Goal: Task Accomplishment & Management: Use online tool/utility

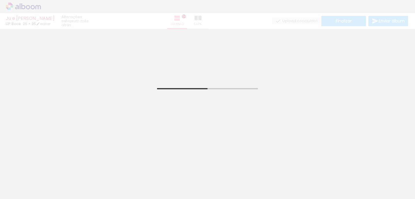
click at [47, 169] on iron-icon at bounding box center [45, 168] width 6 height 6
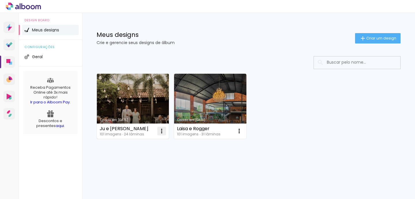
click at [162, 129] on iron-icon at bounding box center [161, 131] width 7 height 7
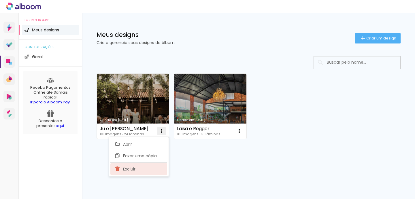
click at [143, 168] on paper-item "Excluir" at bounding box center [138, 169] width 57 height 12
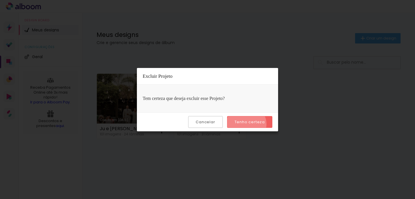
click at [0, 0] on slot "Tenho certeza" at bounding box center [0, 0] width 0 height 0
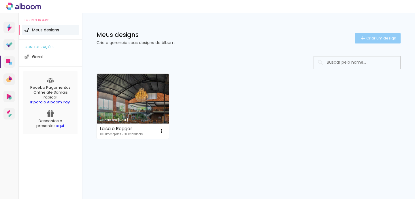
click at [392, 34] on paper-button "Criar um design" at bounding box center [378, 38] width 46 height 10
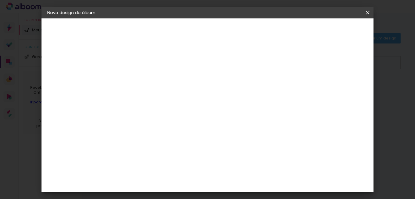
click at [158, 67] on div at bounding box center [141, 78] width 33 height 44
click at [144, 72] on paper-input-container "Título do álbum" at bounding box center [142, 77] width 4 height 15
type input "Ju e [PERSON_NAME] (novas)"
type paper-input "Ju e [PERSON_NAME] (novas)"
click at [201, 34] on paper-button "Avançar" at bounding box center [186, 31] width 28 height 10
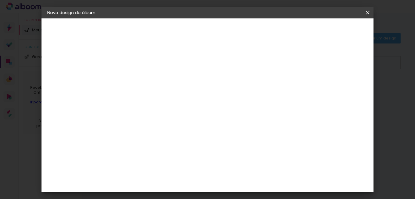
click at [185, 111] on input at bounding box center [156, 109] width 58 height 7
type input "dueto"
type paper-input "dueto"
click at [152, 132] on div "Dueto" at bounding box center [145, 130] width 14 height 5
click at [234, 35] on paper-button "Avançar" at bounding box center [220, 31] width 28 height 10
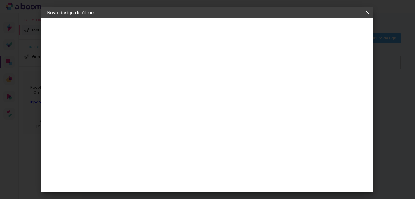
scroll to position [122, 0]
click at [180, 148] on span "25 × 25" at bounding box center [167, 155] width 27 height 15
click at [0, 0] on slot "Voltar" at bounding box center [0, 0] width 0 height 0
click at [174, 112] on input "dueto" at bounding box center [150, 109] width 47 height 7
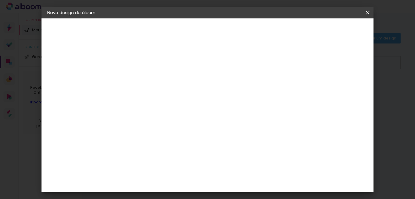
click at [174, 112] on input "dueto" at bounding box center [150, 109] width 47 height 7
type input "up"
type paper-input "up"
click at [161, 154] on paper-item "UP Book" at bounding box center [150, 159] width 51 height 15
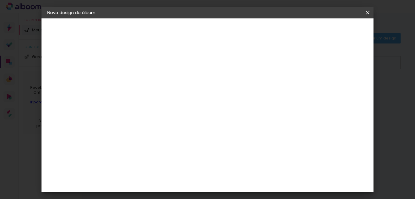
click at [0, 0] on slot "Avançar" at bounding box center [0, 0] width 0 height 0
click at [202, 125] on span "25 × 25 cm" at bounding box center [190, 131] width 21 height 12
click at [0, 0] on slot "Avançar" at bounding box center [0, 0] width 0 height 0
click at [275, 30] on span "Iniciar design" at bounding box center [262, 33] width 25 height 8
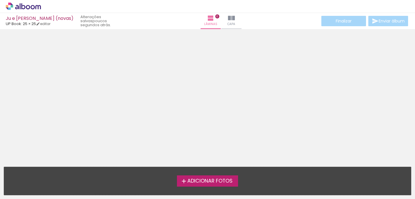
click at [199, 181] on span "Adicionar Fotos" at bounding box center [209, 181] width 45 height 5
click at [0, 0] on input "file" at bounding box center [0, 0] width 0 height 0
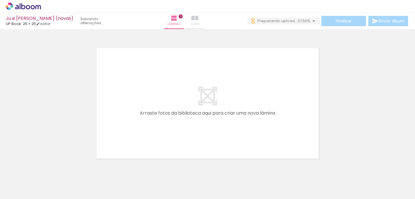
click at [194, 19] on iron-icon at bounding box center [194, 18] width 7 height 7
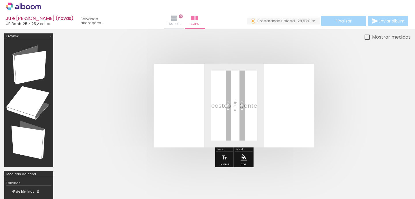
click at [173, 19] on iron-icon at bounding box center [174, 18] width 7 height 7
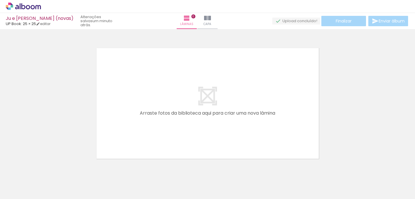
scroll to position [0, 1614]
drag, startPoint x: 185, startPoint y: 189, endPoint x: 150, endPoint y: 128, distance: 70.5
click at [150, 128] on quentale-workspace at bounding box center [207, 99] width 415 height 199
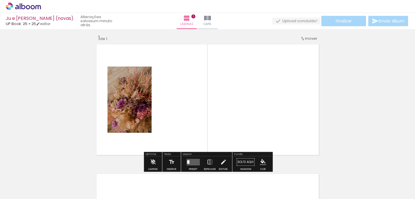
scroll to position [7, 0]
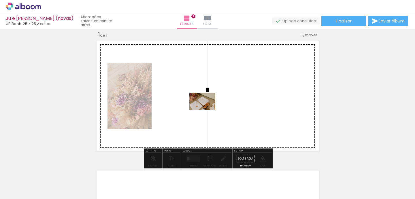
drag, startPoint x: 222, startPoint y: 183, endPoint x: 207, endPoint y: 110, distance: 74.4
click at [207, 110] on quentale-workspace at bounding box center [207, 99] width 415 height 199
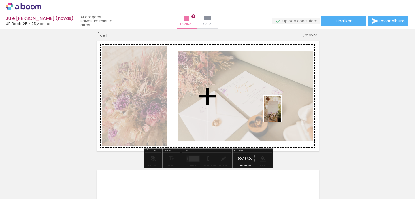
drag, startPoint x: 257, startPoint y: 192, endPoint x: 282, endPoint y: 111, distance: 84.7
click at [282, 111] on quentale-workspace at bounding box center [207, 99] width 415 height 199
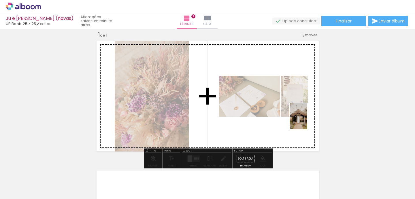
drag, startPoint x: 287, startPoint y: 184, endPoint x: 308, endPoint y: 119, distance: 68.2
click at [308, 119] on quentale-workspace at bounding box center [207, 99] width 415 height 199
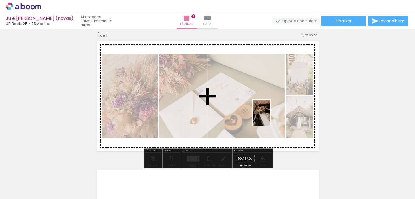
drag, startPoint x: 312, startPoint y: 187, endPoint x: 270, endPoint y: 117, distance: 81.2
click at [270, 117] on quentale-workspace at bounding box center [207, 99] width 415 height 199
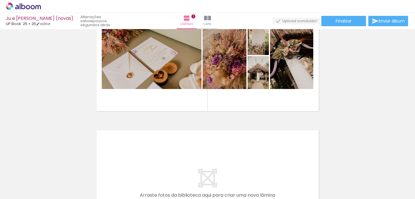
scroll to position [8, 0]
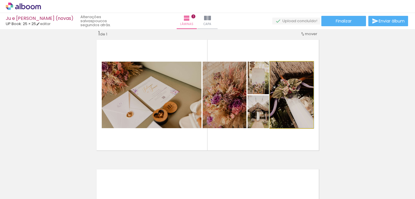
click at [295, 112] on quentale-photo at bounding box center [291, 95] width 43 height 67
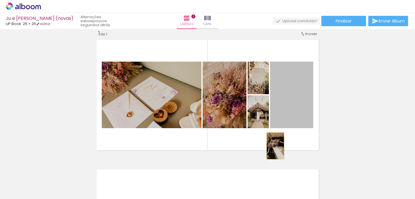
drag, startPoint x: 295, startPoint y: 112, endPoint x: 261, endPoint y: 169, distance: 66.3
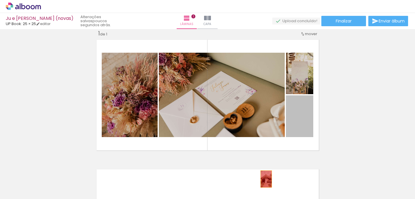
drag, startPoint x: 297, startPoint y: 127, endPoint x: 265, endPoint y: 180, distance: 61.5
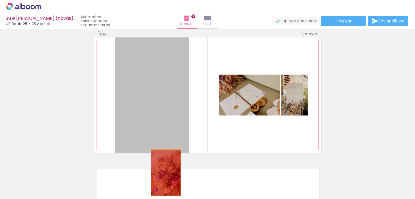
drag, startPoint x: 154, startPoint y: 100, endPoint x: 165, endPoint y: 172, distance: 72.6
click at [165, 172] on quentale-workspace at bounding box center [207, 99] width 415 height 199
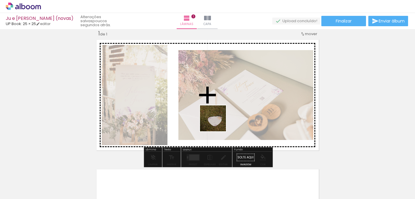
drag, startPoint x: 215, startPoint y: 181, endPoint x: 218, endPoint y: 95, distance: 86.2
click at [218, 95] on quentale-workspace at bounding box center [207, 99] width 415 height 199
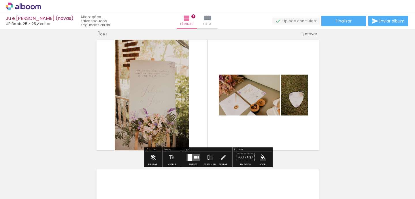
scroll to position [0, 1833]
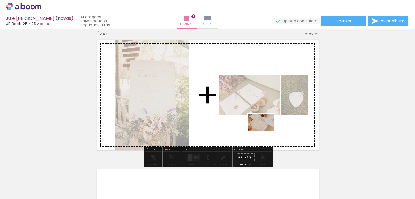
drag, startPoint x: 303, startPoint y: 186, endPoint x: 264, endPoint y: 128, distance: 70.3
click at [264, 128] on quentale-workspace at bounding box center [207, 99] width 415 height 199
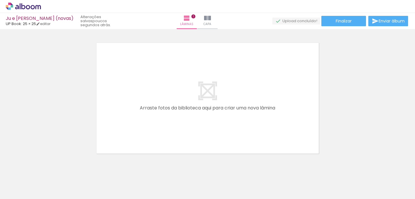
scroll to position [148, 0]
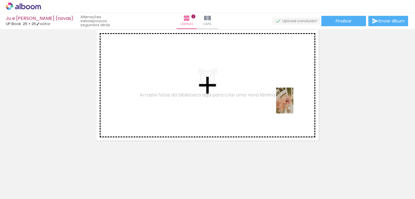
drag, startPoint x: 342, startPoint y: 182, endPoint x: 293, endPoint y: 104, distance: 92.4
click at [293, 104] on quentale-workspace at bounding box center [207, 99] width 415 height 199
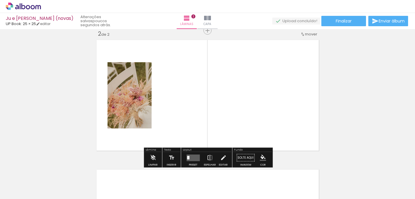
scroll to position [137, 0]
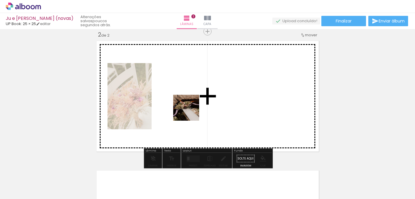
drag, startPoint x: 184, startPoint y: 182, endPoint x: 191, endPoint y: 110, distance: 72.7
click at [191, 110] on quentale-workspace at bounding box center [207, 99] width 415 height 199
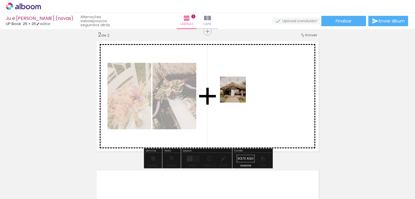
drag, startPoint x: 145, startPoint y: 183, endPoint x: 239, endPoint y: 92, distance: 130.7
click at [239, 92] on quentale-workspace at bounding box center [207, 99] width 415 height 199
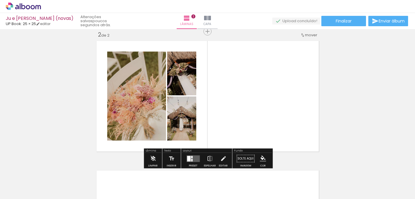
scroll to position [0, 1708]
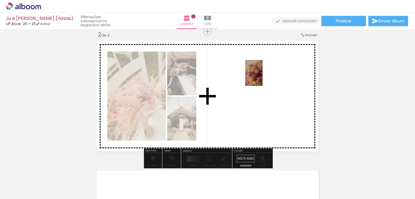
drag, startPoint x: 98, startPoint y: 186, endPoint x: 263, endPoint y: 78, distance: 197.1
click at [263, 78] on quentale-workspace at bounding box center [207, 99] width 415 height 199
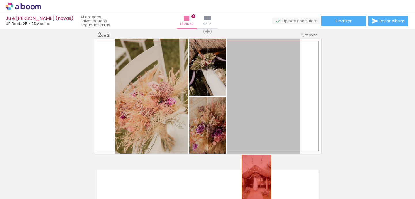
drag, startPoint x: 269, startPoint y: 111, endPoint x: 250, endPoint y: 188, distance: 79.7
click at [250, 188] on quentale-workspace at bounding box center [207, 99] width 415 height 199
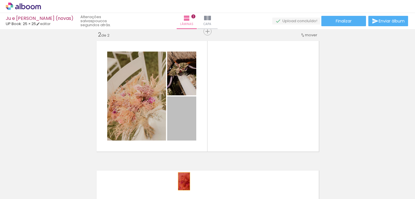
drag, startPoint x: 182, startPoint y: 129, endPoint x: 184, endPoint y: 183, distance: 53.9
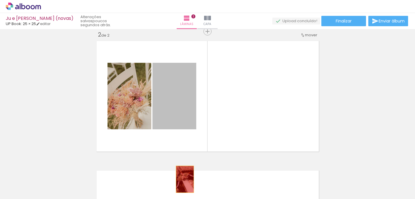
drag, startPoint x: 180, startPoint y: 97, endPoint x: 184, endPoint y: 179, distance: 82.2
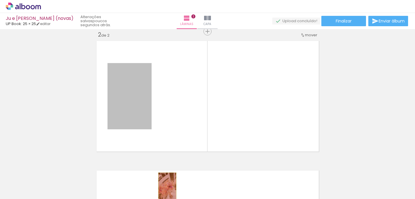
drag, startPoint x: 144, startPoint y: 101, endPoint x: 166, endPoint y: 185, distance: 86.8
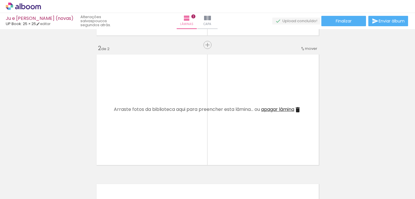
scroll to position [122, 0]
click at [206, 47] on span "Inserir lâmina" at bounding box center [210, 47] width 22 height 4
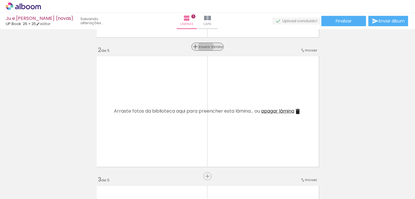
click at [206, 47] on span "Inserir lâmina" at bounding box center [210, 47] width 22 height 4
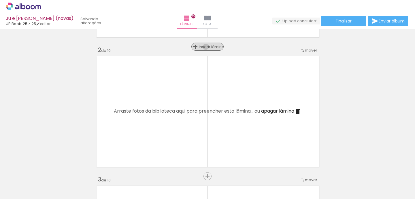
click at [206, 47] on span "Inserir lâmina" at bounding box center [210, 47] width 22 height 4
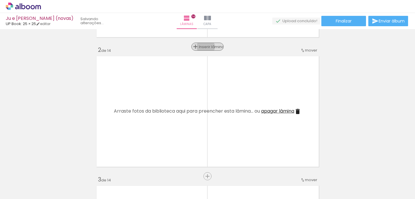
click at [206, 47] on span "Inserir lâmina" at bounding box center [210, 47] width 22 height 4
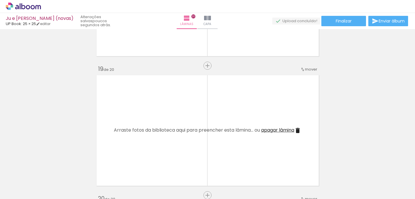
scroll to position [2306, 0]
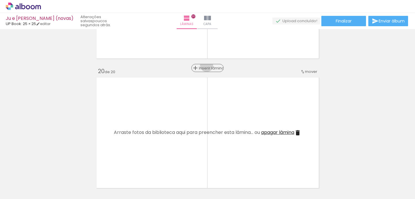
click at [208, 66] on span "Inserir lâmina" at bounding box center [210, 68] width 22 height 4
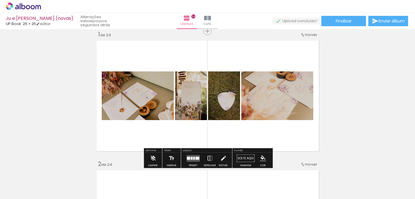
scroll to position [0, 0]
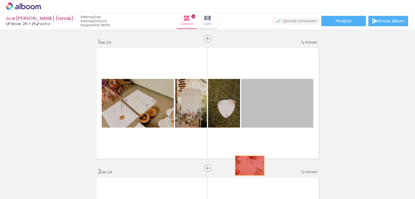
drag, startPoint x: 266, startPoint y: 114, endPoint x: 245, endPoint y: 182, distance: 70.9
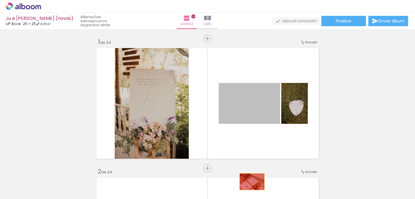
drag, startPoint x: 261, startPoint y: 103, endPoint x: 240, endPoint y: 191, distance: 90.4
click at [240, 192] on quentale-workspace at bounding box center [207, 99] width 415 height 199
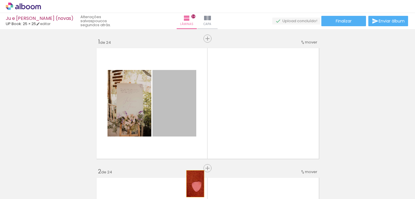
drag, startPoint x: 186, startPoint y: 110, endPoint x: 195, endPoint y: 183, distance: 73.1
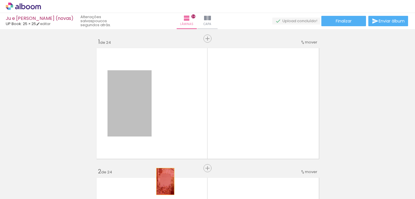
drag, startPoint x: 136, startPoint y: 112, endPoint x: 165, endPoint y: 181, distance: 75.3
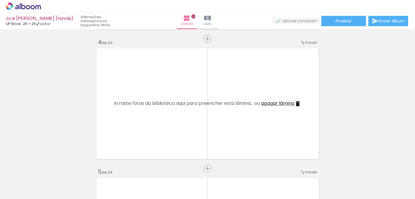
scroll to position [391, 0]
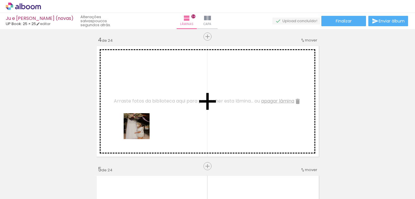
drag, startPoint x: 284, startPoint y: 186, endPoint x: 140, endPoint y: 129, distance: 154.6
click at [140, 129] on quentale-workspace at bounding box center [207, 99] width 415 height 199
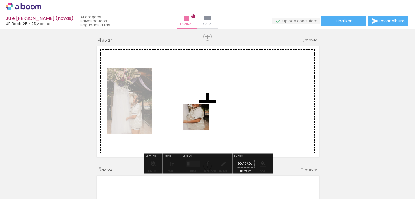
drag, startPoint x: 313, startPoint y: 188, endPoint x: 184, endPoint y: 111, distance: 149.4
click at [184, 111] on quentale-workspace at bounding box center [207, 99] width 415 height 199
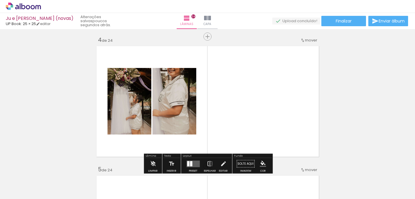
scroll to position [0, 1789]
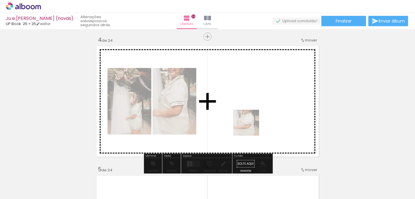
drag, startPoint x: 249, startPoint y: 185, endPoint x: 250, endPoint y: 127, distance: 58.8
click at [250, 126] on quentale-workspace at bounding box center [207, 99] width 415 height 199
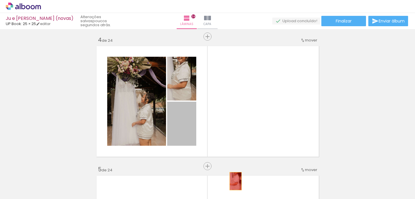
drag, startPoint x: 171, startPoint y: 122, endPoint x: 236, endPoint y: 180, distance: 86.4
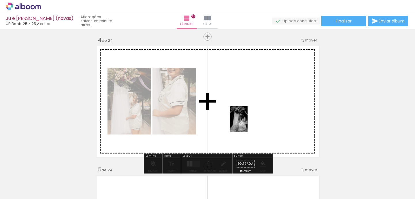
drag, startPoint x: 280, startPoint y: 186, endPoint x: 247, endPoint y: 123, distance: 70.4
click at [247, 123] on quentale-workspace at bounding box center [207, 99] width 415 height 199
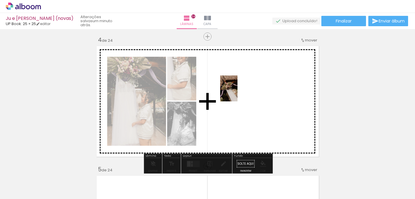
drag, startPoint x: 150, startPoint y: 184, endPoint x: 238, endPoint y: 93, distance: 126.2
click at [238, 93] on quentale-workspace at bounding box center [207, 99] width 415 height 199
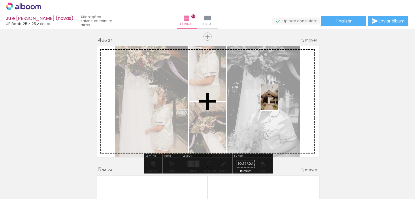
drag, startPoint x: 116, startPoint y: 183, endPoint x: 278, endPoint y: 102, distance: 181.4
click at [278, 102] on quentale-workspace at bounding box center [207, 99] width 415 height 199
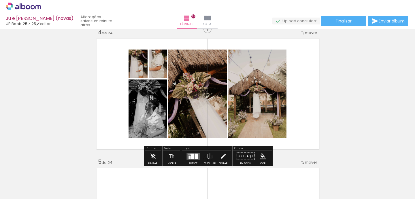
scroll to position [400, 0]
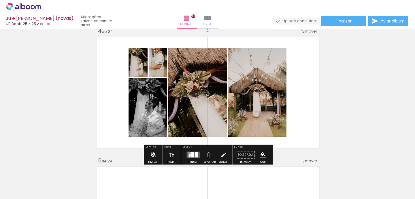
click at [192, 154] on div at bounding box center [192, 154] width 3 height 5
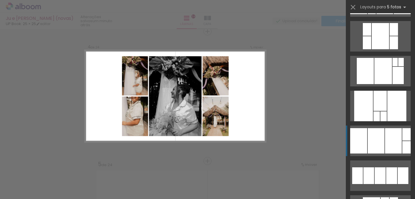
scroll to position [138, 0]
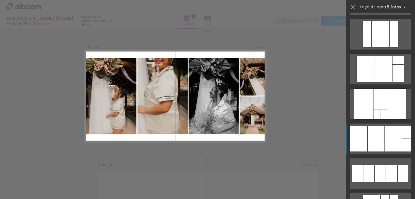
click at [381, 141] on div at bounding box center [376, 138] width 17 height 25
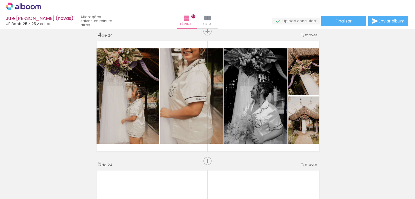
click at [267, 116] on quentale-photo at bounding box center [255, 95] width 63 height 95
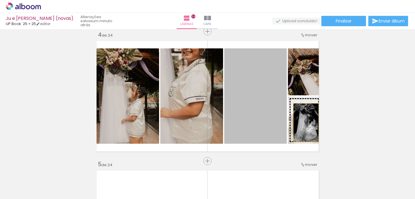
drag, startPoint x: 267, startPoint y: 116, endPoint x: 306, endPoint y: 122, distance: 39.7
click at [0, 0] on slot at bounding box center [0, 0] width 0 height 0
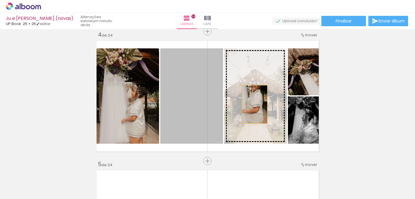
drag, startPoint x: 183, startPoint y: 111, endPoint x: 257, endPoint y: 105, distance: 73.8
click at [0, 0] on slot at bounding box center [0, 0] width 0 height 0
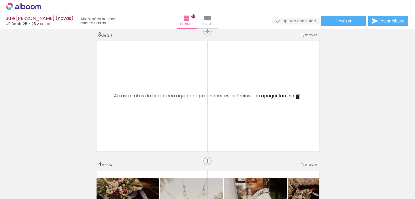
scroll to position [267, 0]
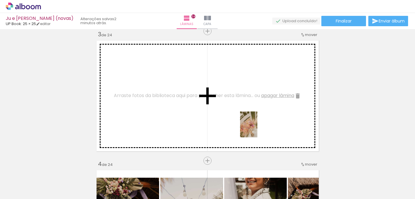
drag, startPoint x: 347, startPoint y: 183, endPoint x: 254, endPoint y: 128, distance: 107.9
click at [254, 128] on quentale-workspace at bounding box center [207, 99] width 415 height 199
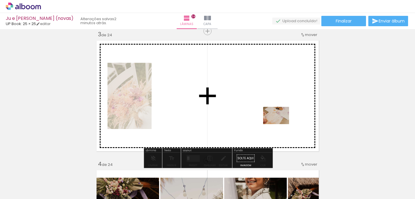
drag, startPoint x: 382, startPoint y: 181, endPoint x: 278, endPoint y: 122, distance: 120.6
click at [278, 122] on quentale-workspace at bounding box center [207, 99] width 415 height 199
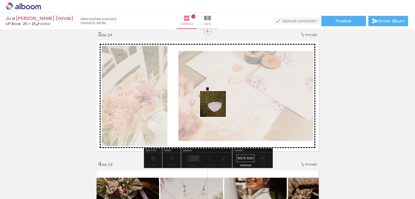
drag, startPoint x: 214, startPoint y: 185, endPoint x: 217, endPoint y: 105, distance: 80.5
click at [217, 105] on quentale-workspace at bounding box center [207, 99] width 415 height 199
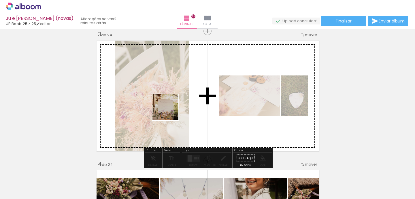
drag, startPoint x: 114, startPoint y: 186, endPoint x: 200, endPoint y: 86, distance: 131.8
click at [200, 86] on quentale-workspace at bounding box center [207, 99] width 415 height 199
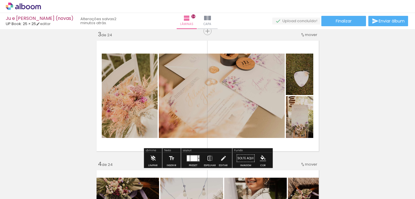
scroll to position [0, 1652]
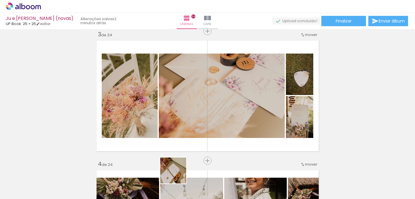
drag, startPoint x: 178, startPoint y: 184, endPoint x: 189, endPoint y: 97, distance: 87.2
click at [189, 97] on quentale-workspace at bounding box center [207, 99] width 415 height 199
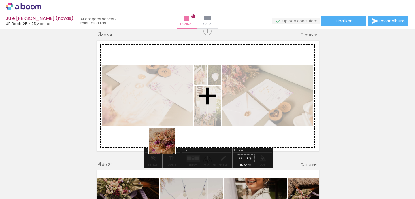
drag, startPoint x: 152, startPoint y: 177, endPoint x: 190, endPoint y: 103, distance: 83.0
click at [190, 103] on quentale-workspace at bounding box center [207, 99] width 415 height 199
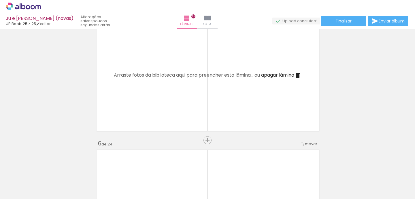
scroll to position [0, 2018]
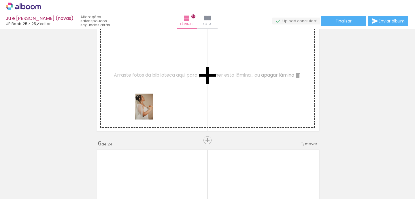
drag, startPoint x: 142, startPoint y: 186, endPoint x: 152, endPoint y: 110, distance: 76.8
click at [152, 110] on quentale-workspace at bounding box center [207, 99] width 415 height 199
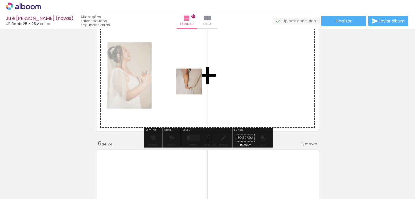
click at [193, 84] on quentale-workspace at bounding box center [207, 99] width 415 height 199
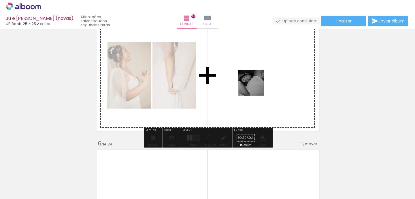
drag, startPoint x: 204, startPoint y: 191, endPoint x: 257, endPoint y: 84, distance: 119.4
click at [257, 84] on quentale-workspace at bounding box center [207, 99] width 415 height 199
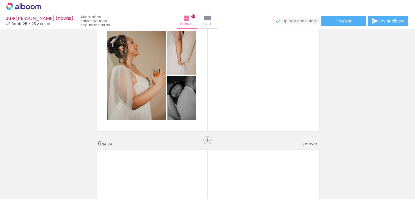
scroll to position [0, 2491]
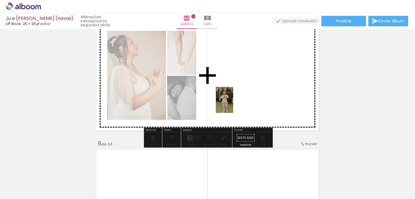
drag, startPoint x: 186, startPoint y: 187, endPoint x: 233, endPoint y: 104, distance: 95.4
click at [233, 104] on quentale-workspace at bounding box center [207, 99] width 415 height 199
